Goal: Check status: Check status

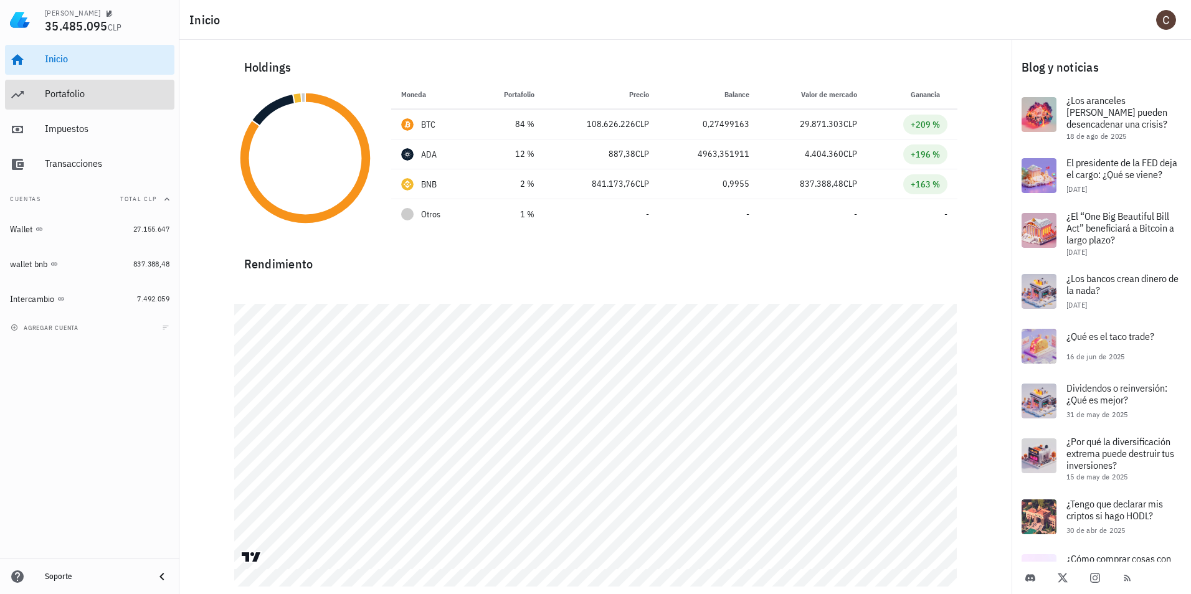
click at [113, 103] on div "Portafolio" at bounding box center [107, 94] width 125 height 28
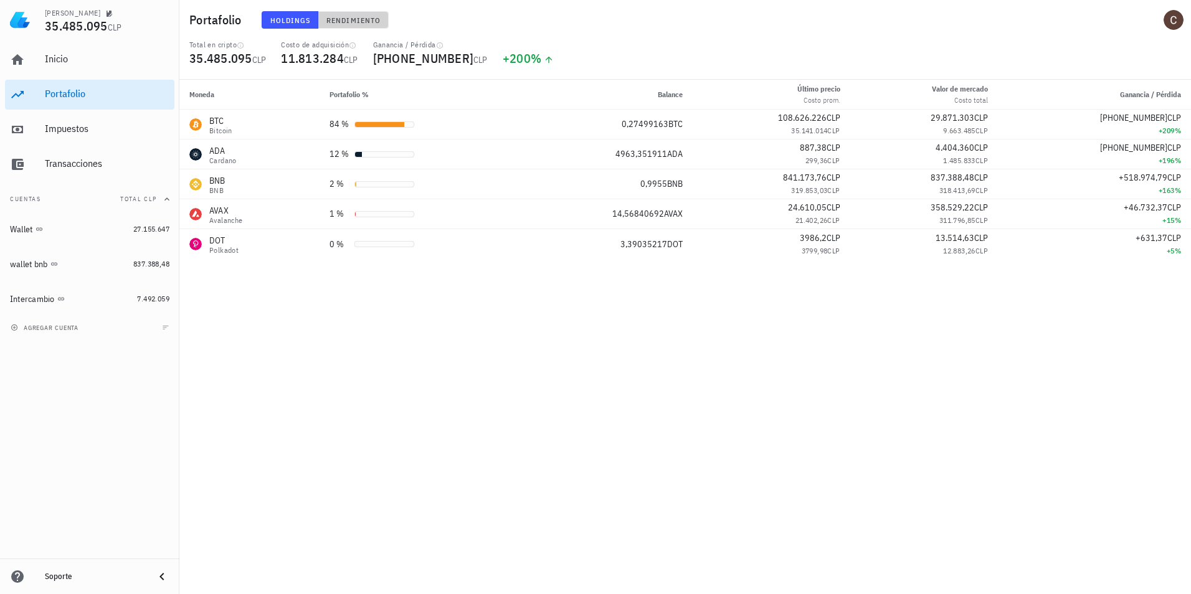
click at [363, 22] on span "Rendimiento" at bounding box center [353, 20] width 55 height 9
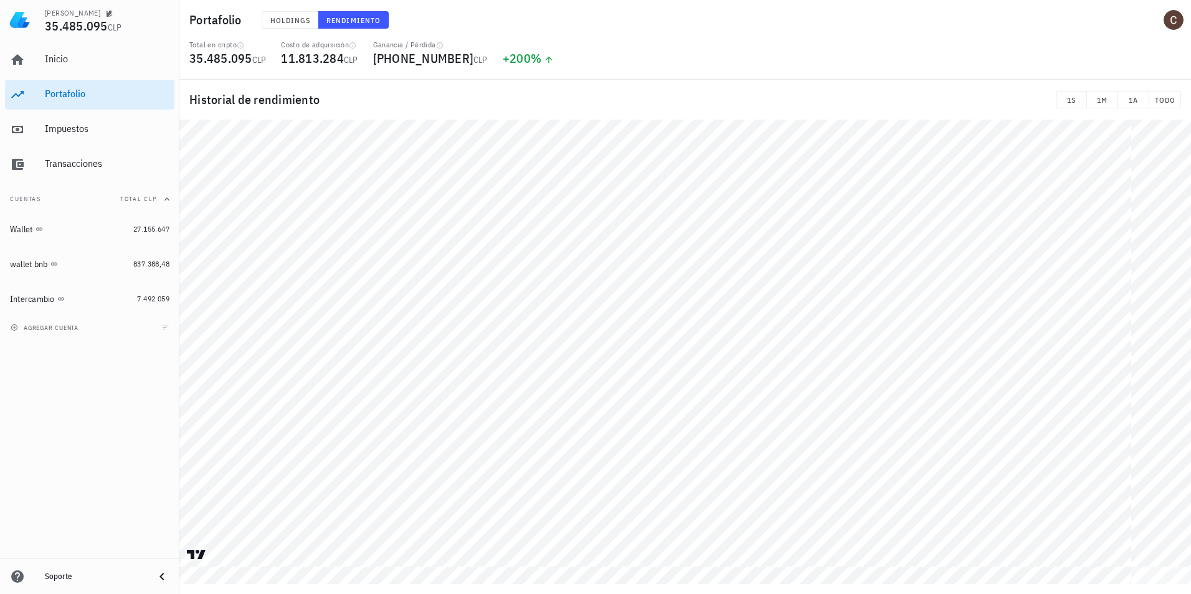
click at [1171, 59] on div "Total en cripto 35.485.095 CLP Costo de adquisición 11.813.284 CLP Ganancia / P…" at bounding box center [685, 60] width 1007 height 40
click at [69, 53] on div "Inicio" at bounding box center [107, 59] width 125 height 12
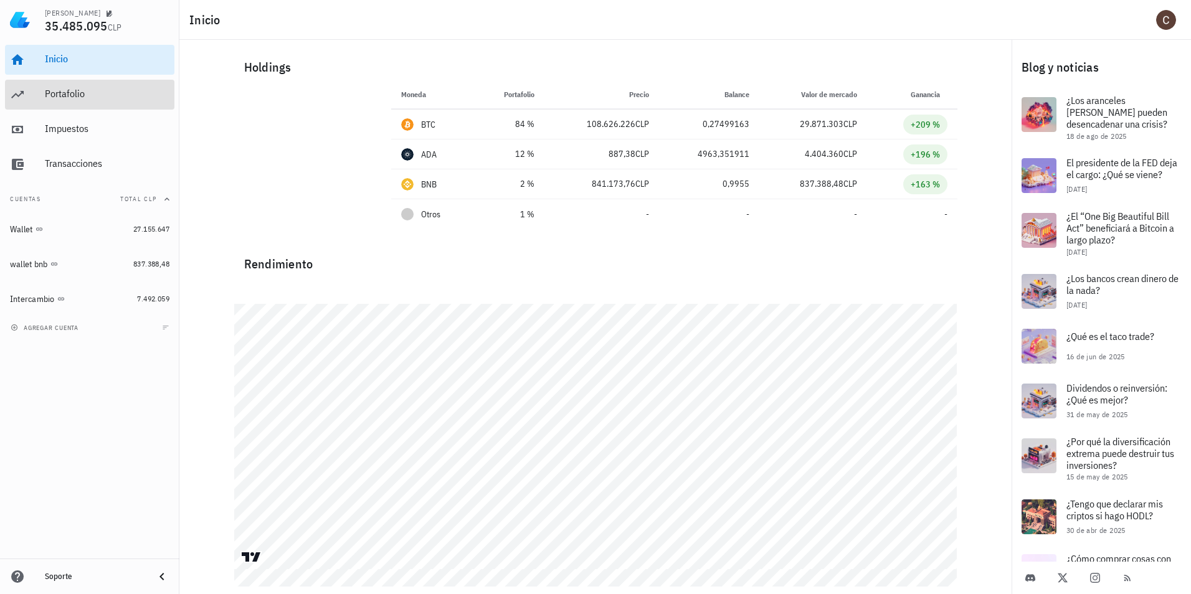
click at [93, 97] on div "Portafolio" at bounding box center [107, 94] width 125 height 12
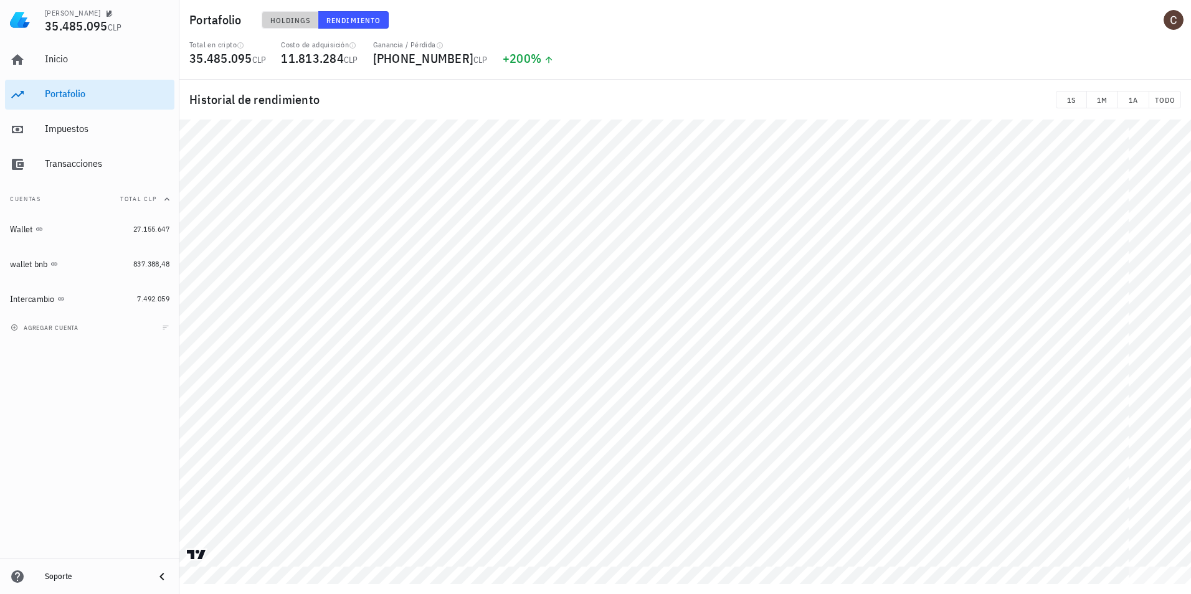
click at [304, 18] on span "Holdings" at bounding box center [290, 20] width 41 height 9
